Goal: Information Seeking & Learning: Find specific fact

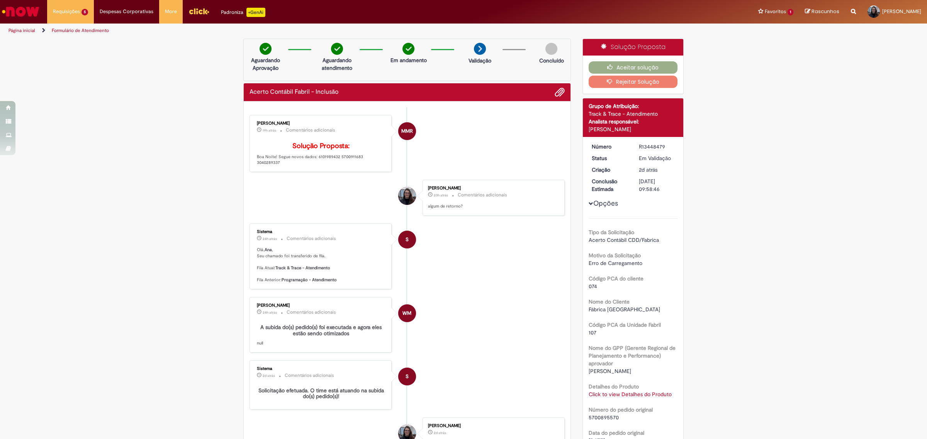
click at [321, 166] on p "Solução Proposta: Boa Noite! Segue novos dados: 6101989432 5700911683 3040289337" at bounding box center [321, 154] width 129 height 24
copy p "6101989432"
click at [311, 166] on p "Solução Proposta: Boa Noite! Segue novos dados: 6101989432 5700911683 3040289337" at bounding box center [321, 154] width 129 height 24
drag, startPoint x: 291, startPoint y: 175, endPoint x: 275, endPoint y: 169, distance: 17.1
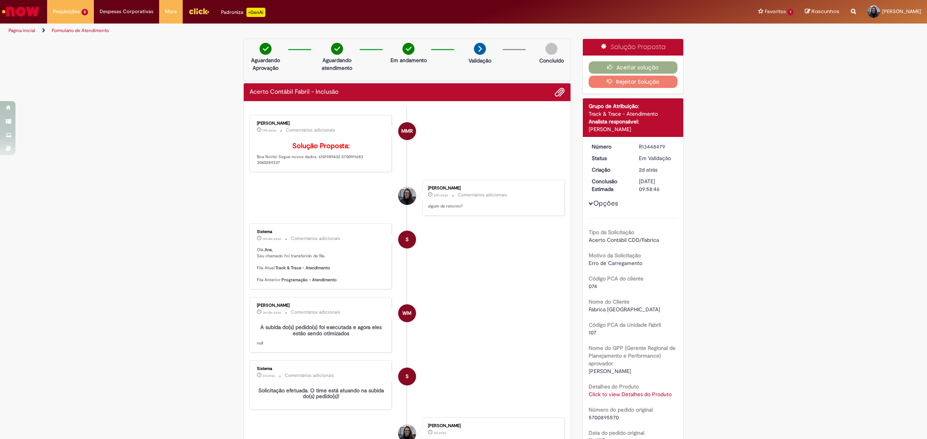
click at [275, 166] on p "Solução Proposta: Boa Noite! Segue novos dados: 6101989432 5700911683 3040289337" at bounding box center [321, 154] width 129 height 24
copy p "Segue novos dados: 6101989432 5700911683 3040289337"
click at [329, 166] on p "Solução Proposta: Boa Noite! Segue novos dados: 6101989432 5700911683 3040289337" at bounding box center [321, 154] width 129 height 24
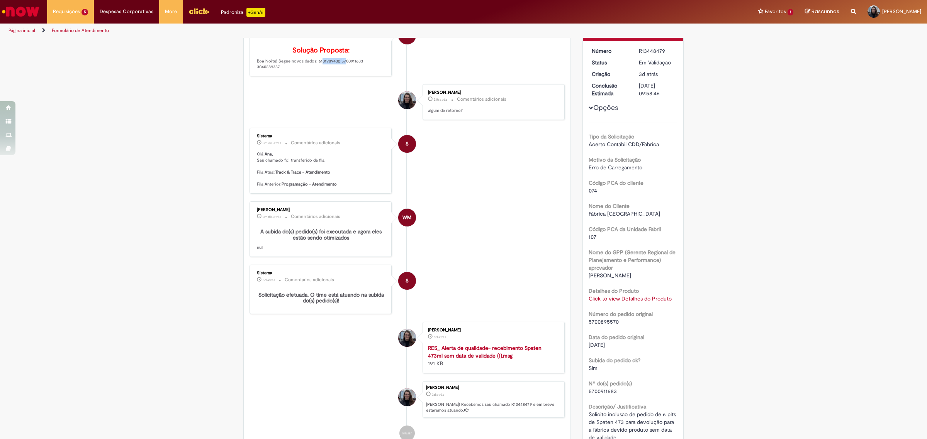
scroll to position [217, 0]
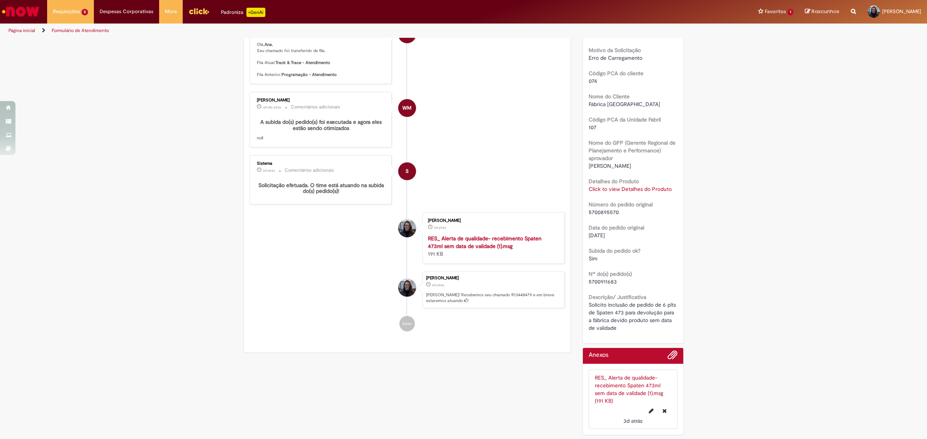
click at [617, 186] on link "Click to view Detalhes do Produto" at bounding box center [629, 189] width 83 height 7
click at [417, 164] on li "S Sistema 3d atrás 3 dias atrás Comentários adicionais Solicitação efetuada. O …" at bounding box center [406, 179] width 315 height 49
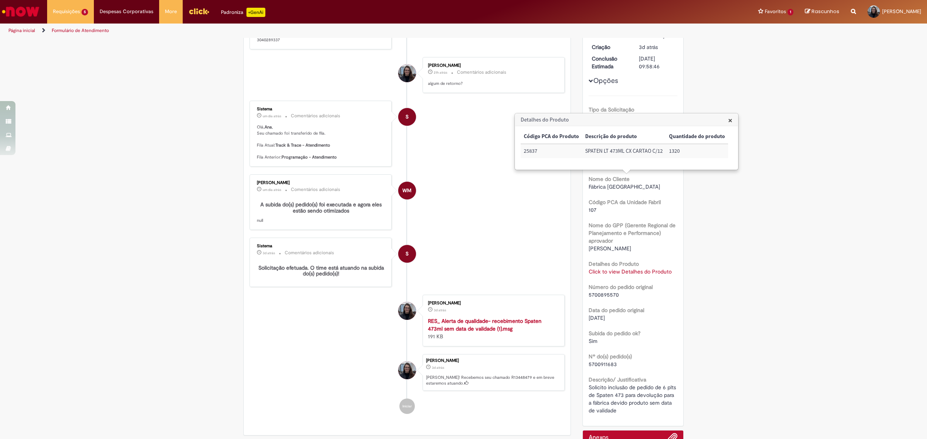
scroll to position [0, 0]
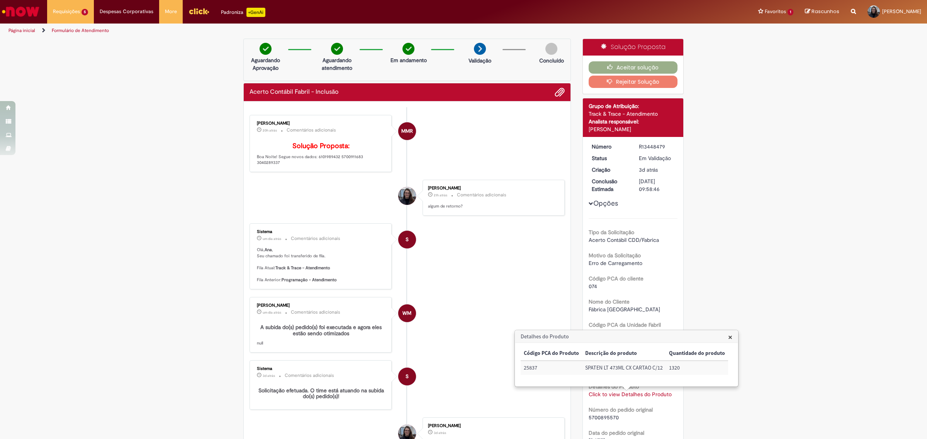
click at [308, 166] on p "Solução Proposta: Boa Noite! Segue novos dados: 6101989432 5700911683 3040289337" at bounding box center [321, 154] width 129 height 24
drag, startPoint x: 297, startPoint y: 180, endPoint x: 244, endPoint y: 168, distance: 53.4
click at [244, 168] on div "Enviar MMR [PERSON_NAME] 20h atrás 20 horas atrás Comentários adicionais Soluçã…" at bounding box center [407, 330] width 327 height 457
copy div "[PERSON_NAME] 20h atrás 20 horas atrás Comentários adicionais Solução Proposta:…"
click at [264, 166] on p "Solução Proposta: Boa Noite! Segue novos dados: 6101989432 5700911683 3040289337" at bounding box center [321, 154] width 129 height 24
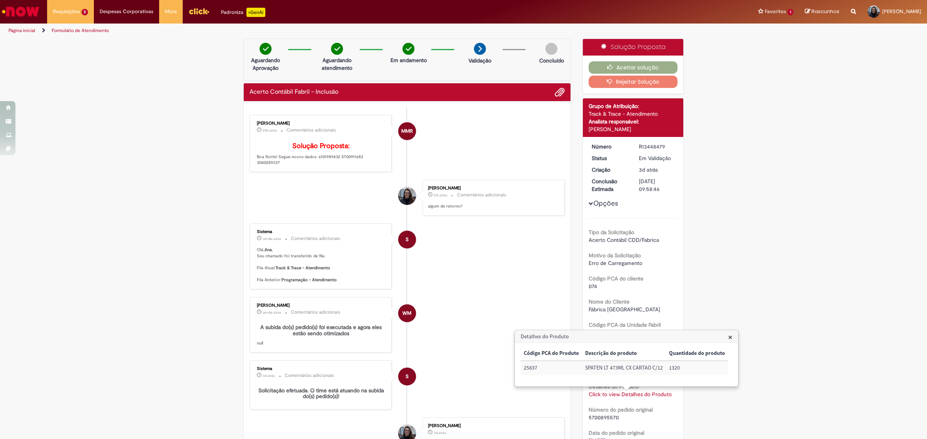
drag, startPoint x: 277, startPoint y: 176, endPoint x: 248, endPoint y: 170, distance: 29.1
click at [252, 170] on div "[PERSON_NAME] 20h atrás 20 horas atrás Comentários adicionais Solução Proposta:…" at bounding box center [320, 143] width 137 height 53
copy p "Boa Noite! Segue novos dados: 6101989432 5700911683 3040289337"
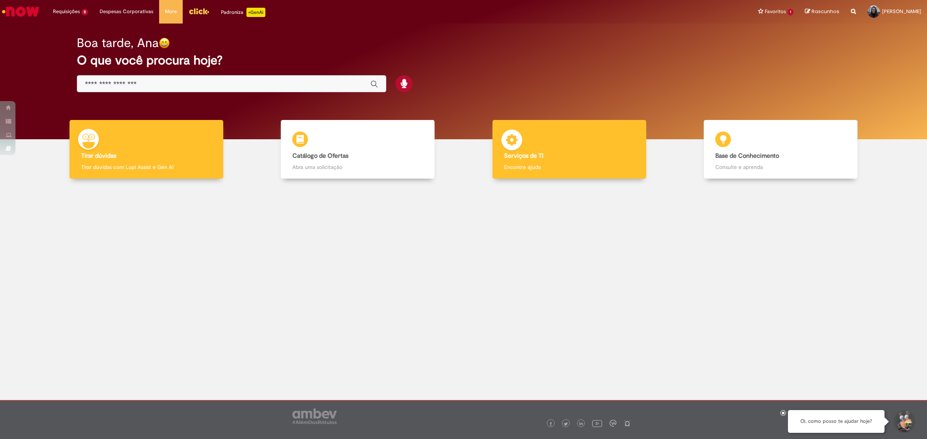
click at [559, 141] on div "Serviços de TI Serviços de TI Encontre ajuda" at bounding box center [569, 149] width 154 height 59
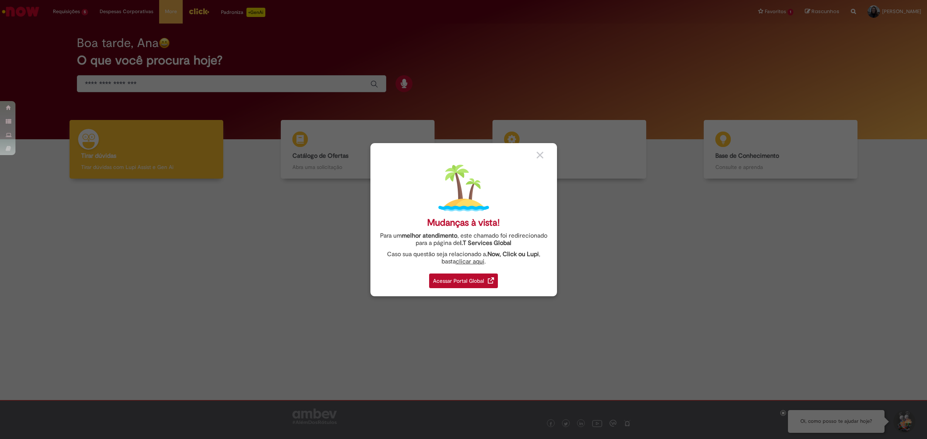
click at [430, 282] on div "Acessar Portal Global" at bounding box center [463, 281] width 69 height 15
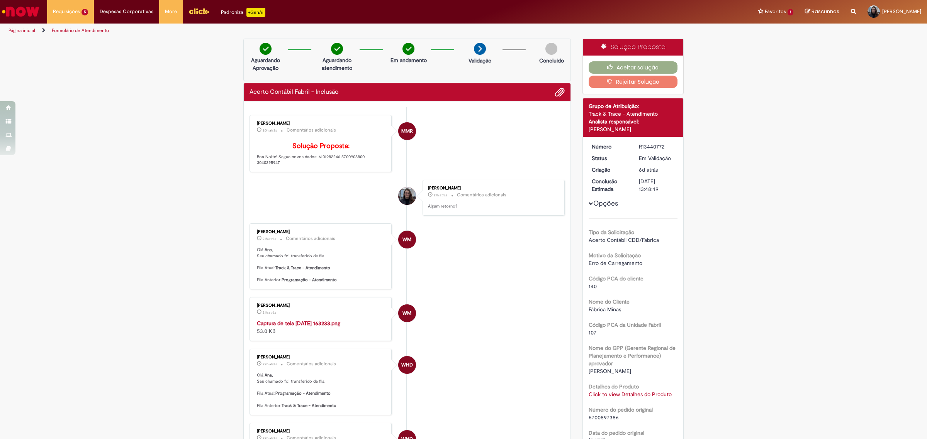
click at [317, 166] on p "Solução Proposta: Boa Noite! Segue novos dados: 6101982246 5700908800 3040295947" at bounding box center [321, 154] width 129 height 24
drag, startPoint x: 315, startPoint y: 176, endPoint x: 314, endPoint y: 169, distance: 7.5
click at [314, 166] on p "Solução Proposta: Boa Noite! Segue novos dados: 6101982246 5700908800 3040295947" at bounding box center [321, 154] width 129 height 24
copy p "6101982246 5700908800 3040295947"
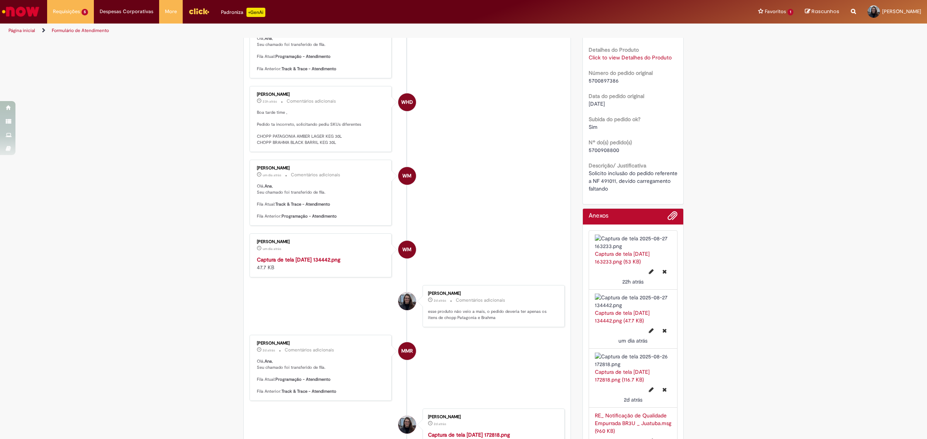
scroll to position [338, 0]
click at [646, 56] on link "Click to view Detalhes do Produto" at bounding box center [629, 56] width 83 height 7
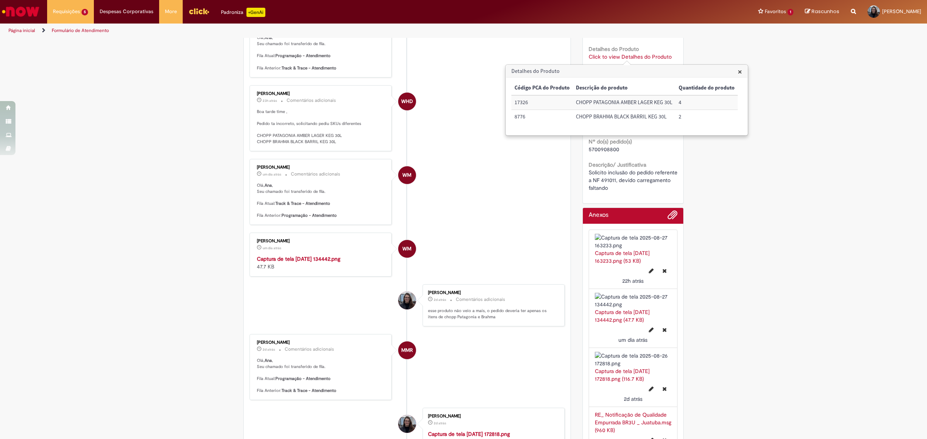
drag, startPoint x: 717, startPoint y: 210, endPoint x: 713, endPoint y: 205, distance: 6.0
click at [719, 209] on div "Verificar Código de Barras Aguardando Aprovação Aguardando atendimento Em andam…" at bounding box center [463, 304] width 927 height 1207
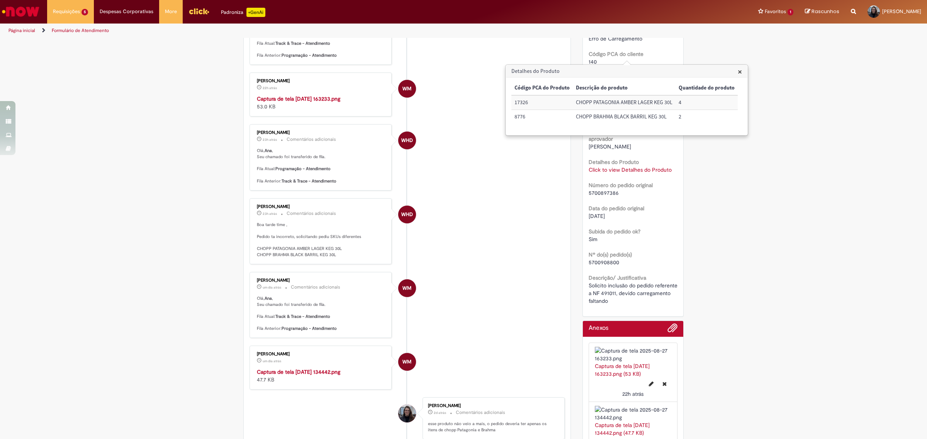
scroll to position [145, 0]
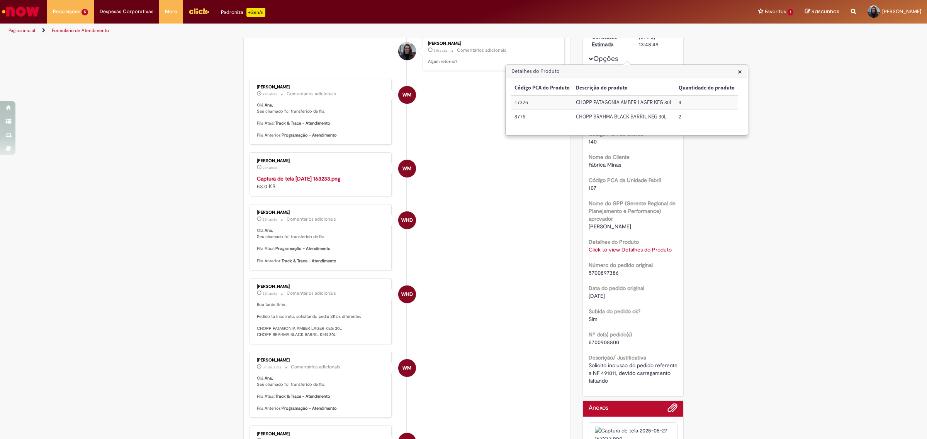
click at [733, 70] on h3 "Detalhes do Produto" at bounding box center [626, 71] width 241 height 12
click at [738, 73] on span "×" at bounding box center [739, 71] width 4 height 10
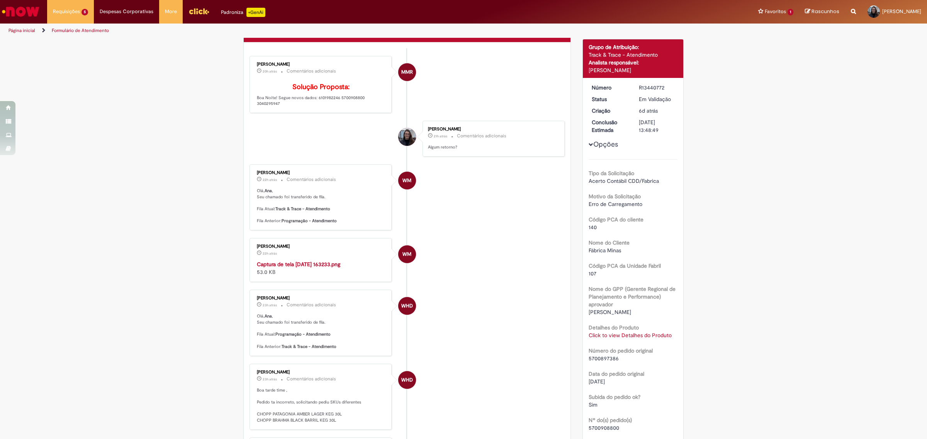
scroll to position [0, 0]
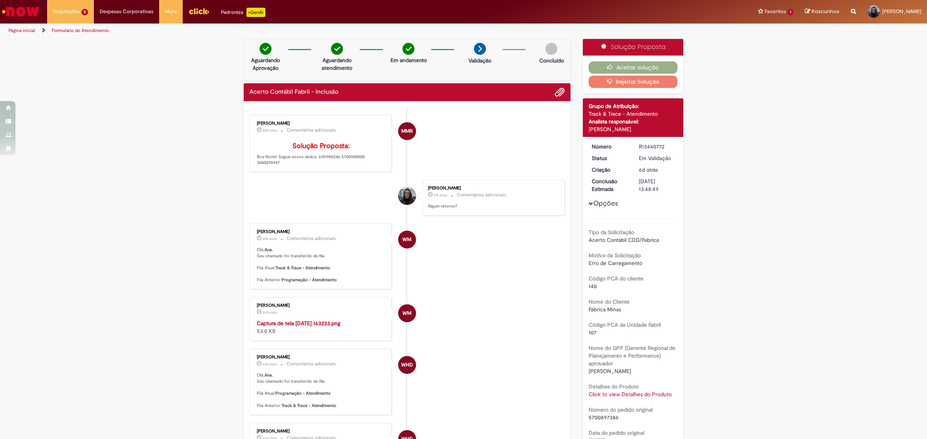
click at [322, 166] on p "Solução Proposta: Boa Noite! Segue novos dados: 6101982246 5700908800 3040295947" at bounding box center [321, 154] width 129 height 24
click at [278, 166] on p "Solução Proposta: Boa Noite! Segue novos dados: 6101982246 5700908800 3040295947" at bounding box center [321, 154] width 129 height 24
drag, startPoint x: 274, startPoint y: 167, endPoint x: 293, endPoint y: 175, distance: 20.7
click at [293, 166] on p "Solução Proposta: Boa Noite! Segue novos dados: 6101982246 5700908800 3040295947" at bounding box center [321, 154] width 129 height 24
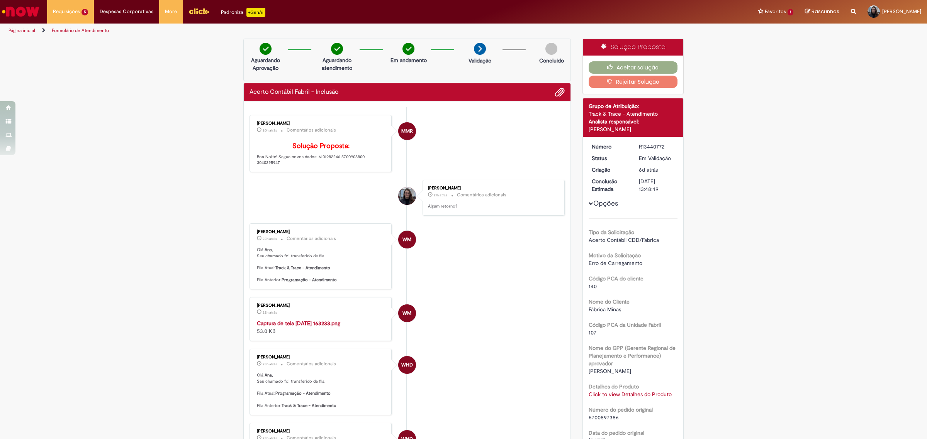
copy p "Segue novos dados: 6101982246 5700908800 3040295947"
click at [332, 172] on div "Matheus Maia Rocha 20h atrás 20 horas atrás Comentários adicionais Solução Prop…" at bounding box center [320, 143] width 142 height 57
click at [323, 166] on p "Solução Proposta: Boa Noite! Segue novos dados: 6101982246 5700908800 3040295947" at bounding box center [321, 154] width 129 height 24
copy p "6101982246"
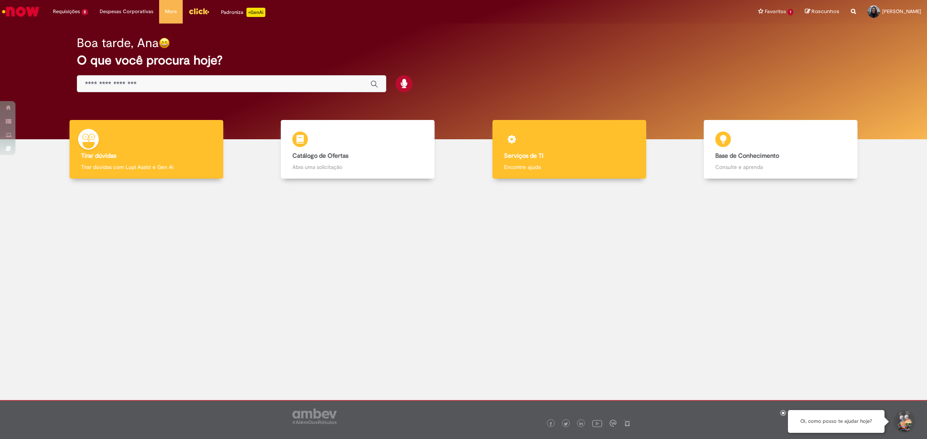
click at [585, 124] on div "Serviços de TI Serviços de TI Encontre ajuda" at bounding box center [569, 149] width 154 height 59
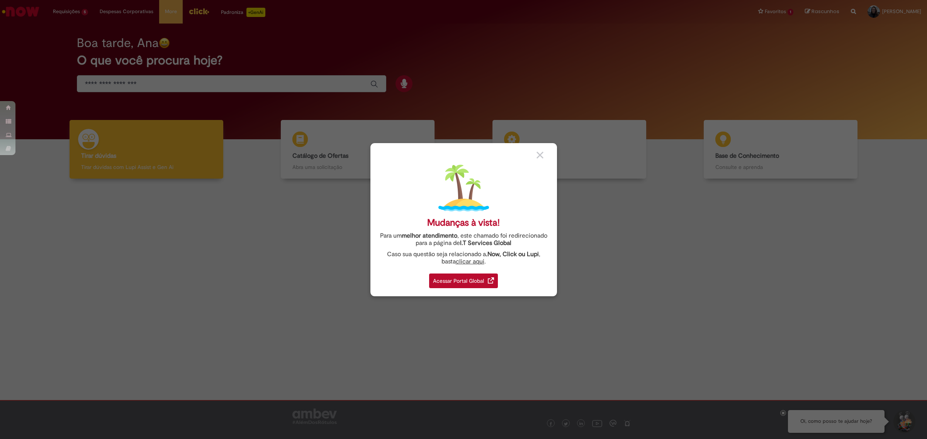
click at [466, 288] on div "Acessar Portal Global" at bounding box center [463, 281] width 69 height 15
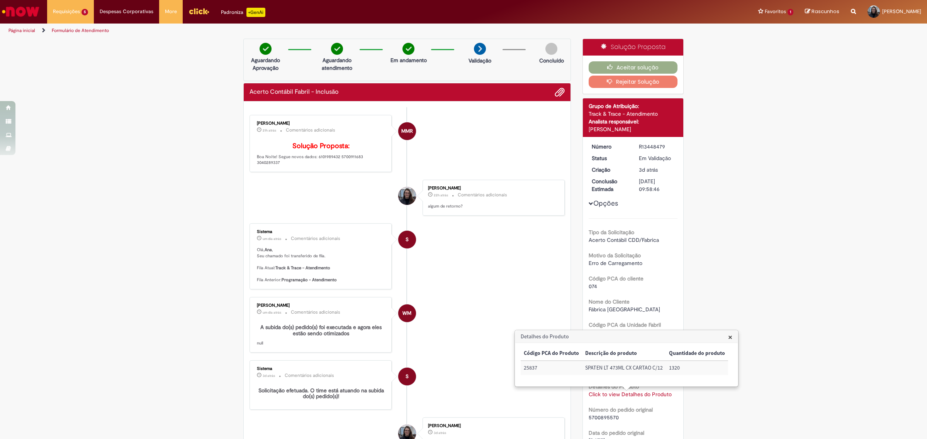
click at [487, 249] on li "S Sistema um dia atrás um dia atrás Comentários adicionais Olá, Ana , Seu chama…" at bounding box center [406, 257] width 315 height 66
click at [729, 341] on span "×" at bounding box center [730, 337] width 4 height 10
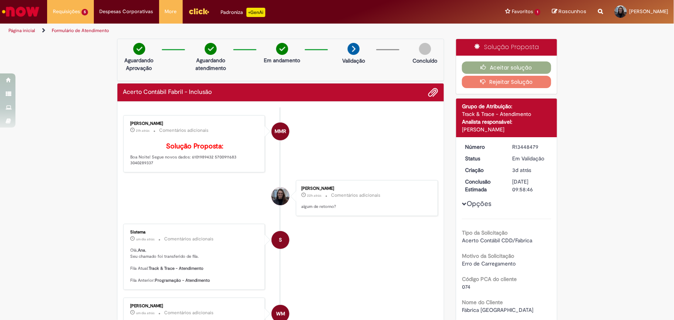
drag, startPoint x: 190, startPoint y: 171, endPoint x: 261, endPoint y: 173, distance: 70.7
click at [261, 172] on div "Matheus Maia Rocha 21h atrás 21 horas atrás Comentários adicionais Solução Prop…" at bounding box center [194, 143] width 142 height 57
click at [233, 166] on p "Solução Proposta: Boa Noite! Segue novos dados: 6101989432 5700911683 3040289337" at bounding box center [194, 154] width 129 height 24
